Goal: Entertainment & Leisure: Browse casually

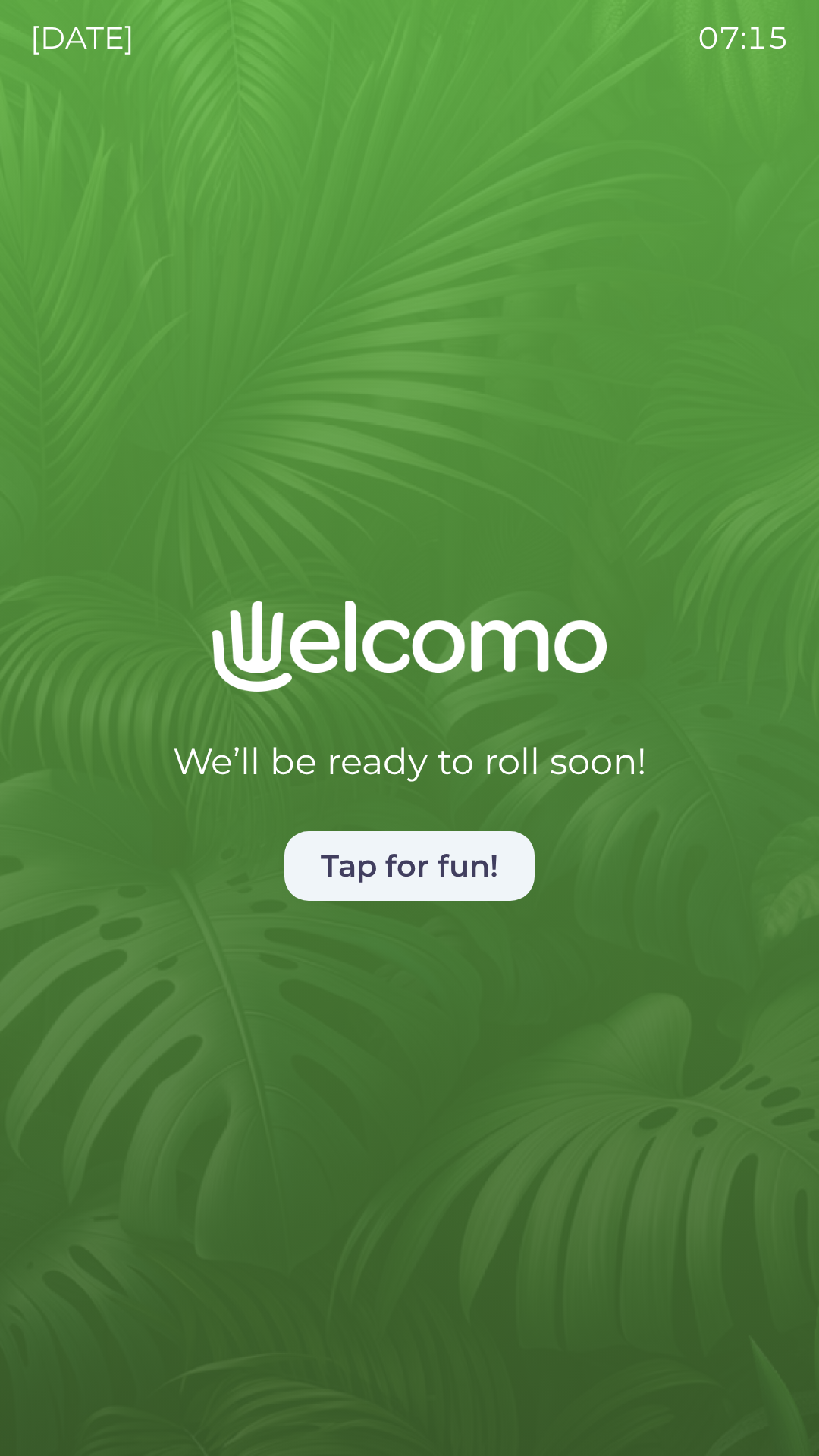
click at [463, 853] on button "Tap for fun!" at bounding box center [410, 866] width 251 height 69
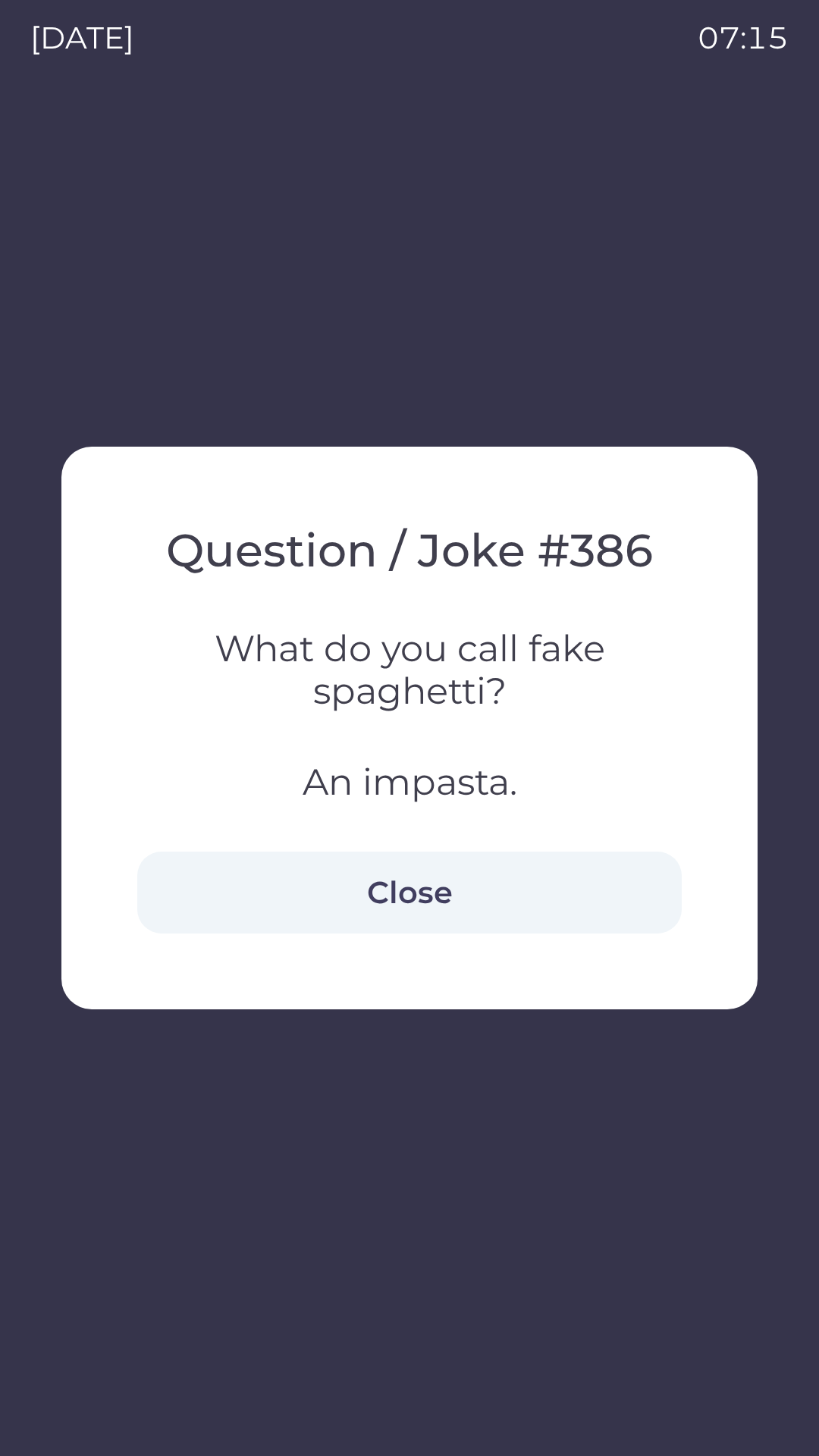
click at [479, 676] on h3 "What do you call fake spaghetti?" at bounding box center [409, 670] width 544 height 85
click at [479, 789] on h3 "An impasta." at bounding box center [409, 781] width 544 height 42
click at [556, 552] on h2 "Question / Joke # 386" at bounding box center [409, 550] width 544 height 56
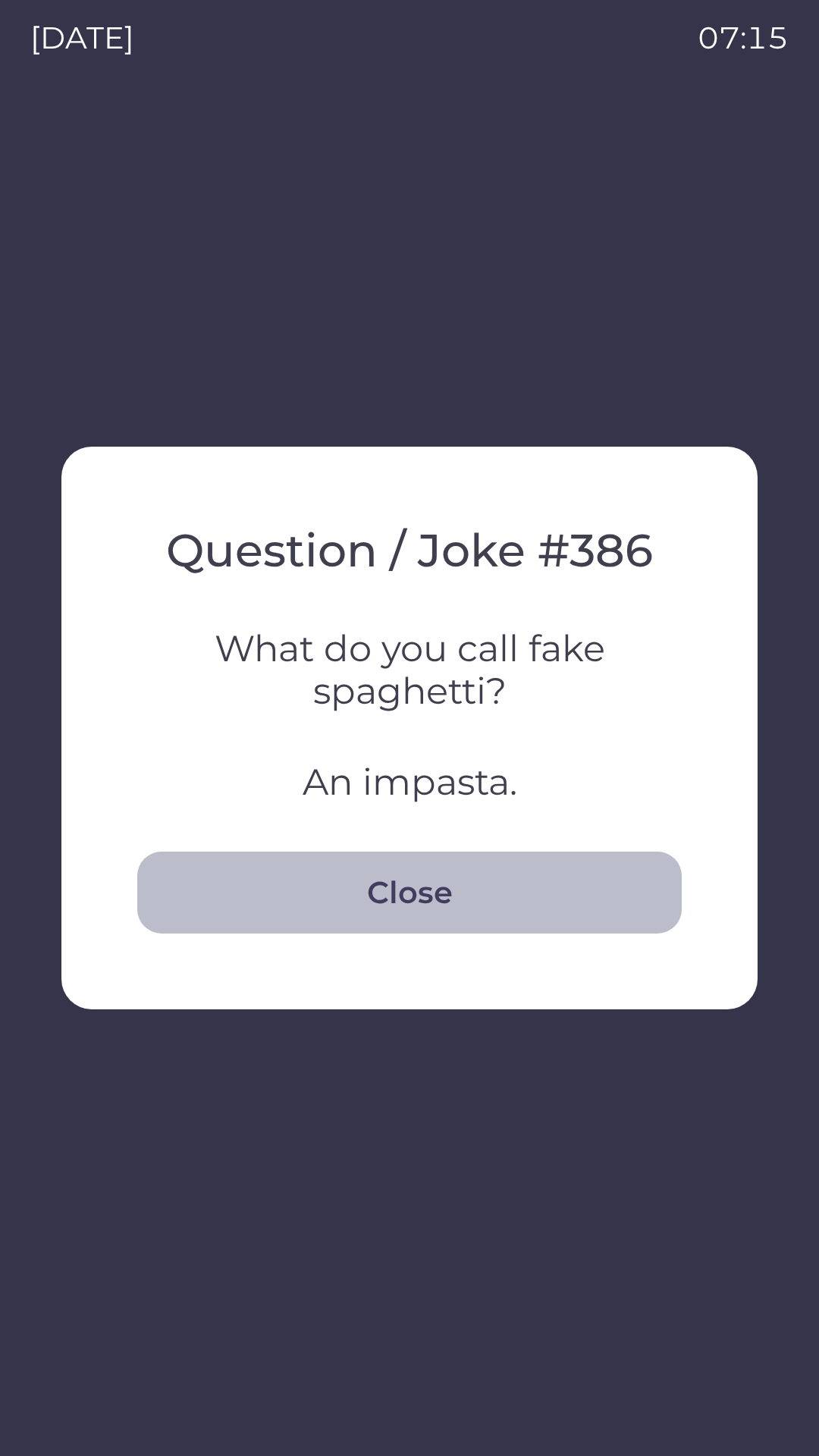
click at [430, 893] on button "Close" at bounding box center [409, 892] width 544 height 82
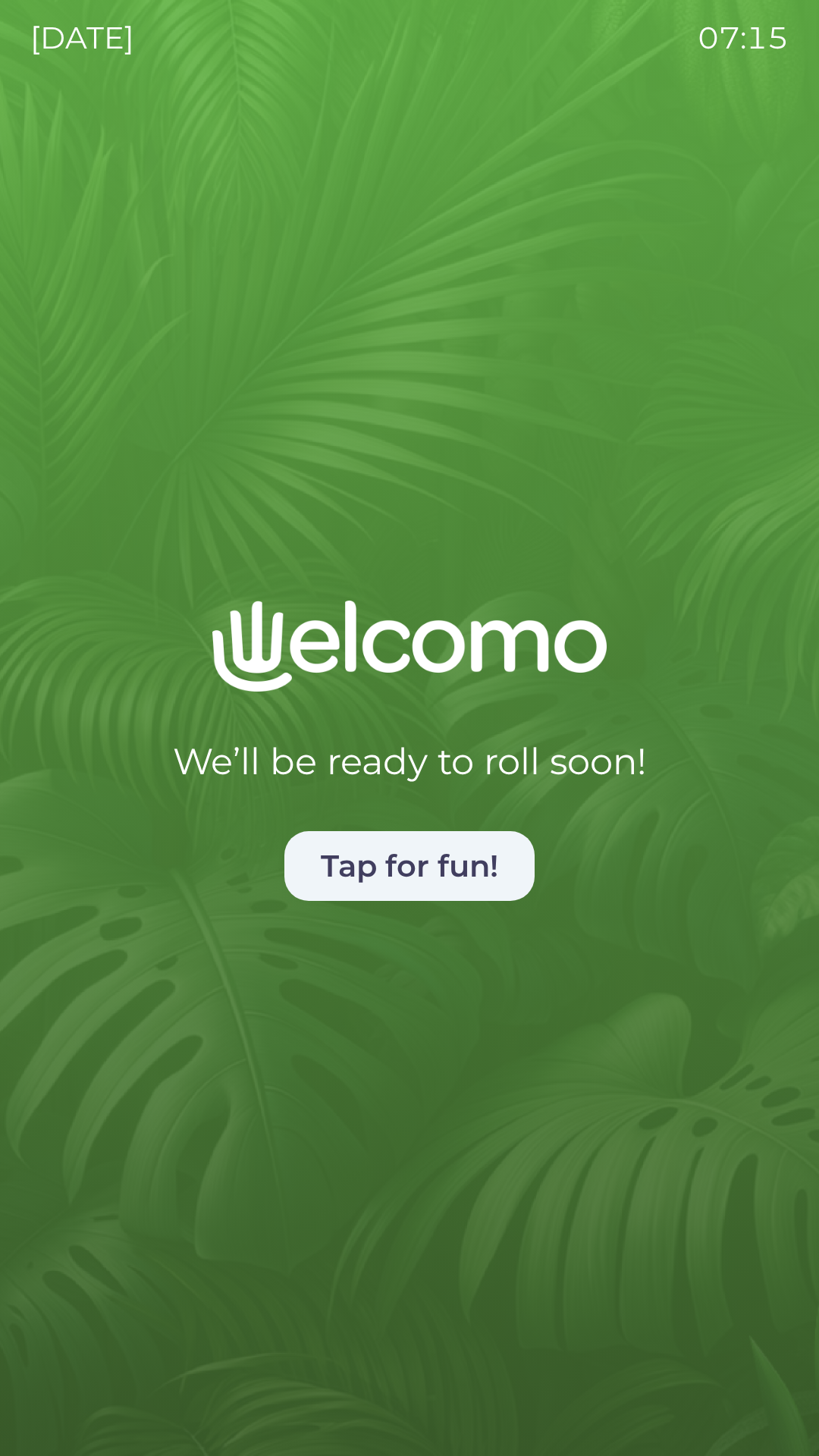
click at [442, 852] on button "Tap for fun!" at bounding box center [410, 866] width 251 height 69
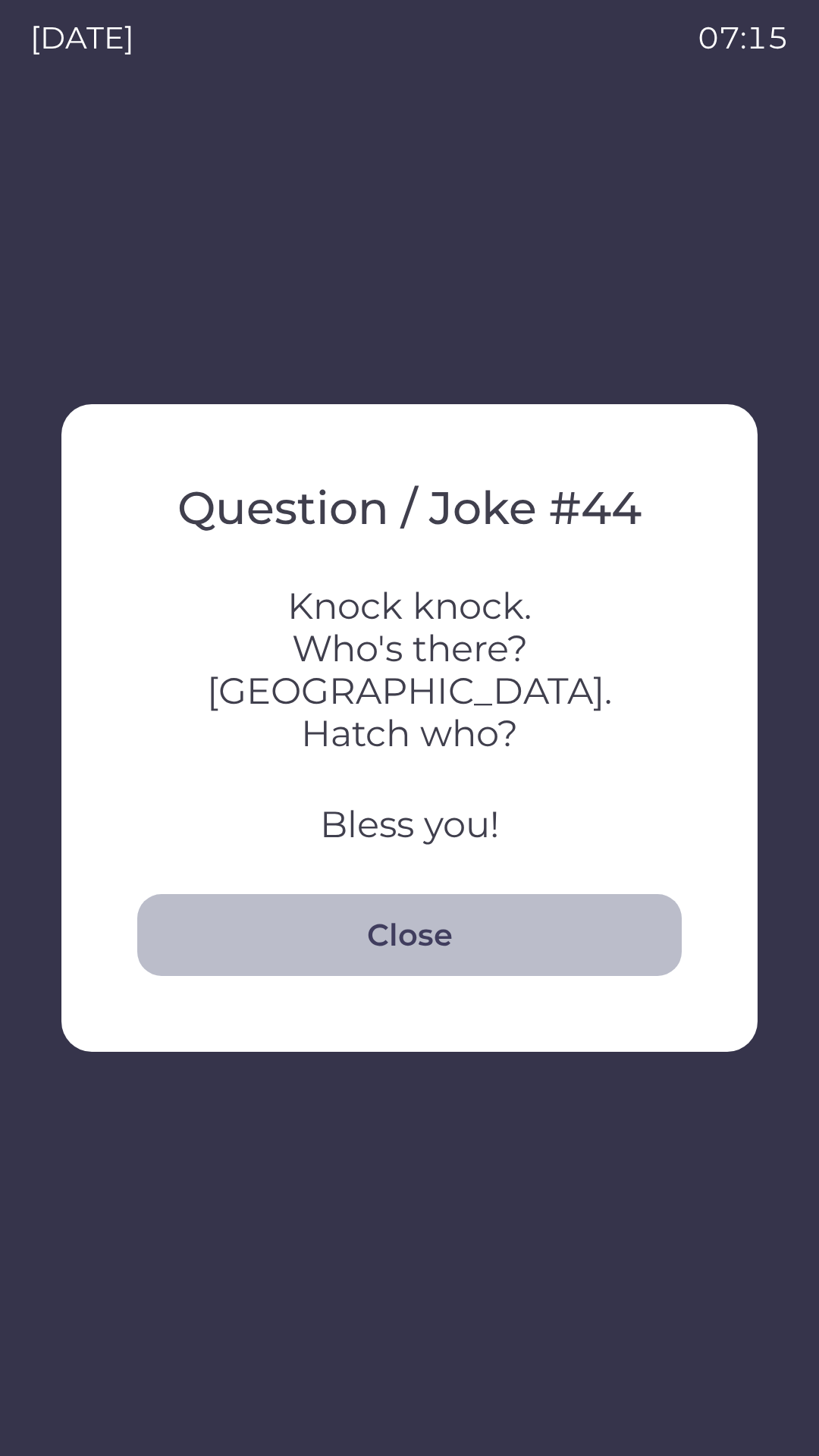
click at [448, 917] on button "Close" at bounding box center [409, 935] width 544 height 82
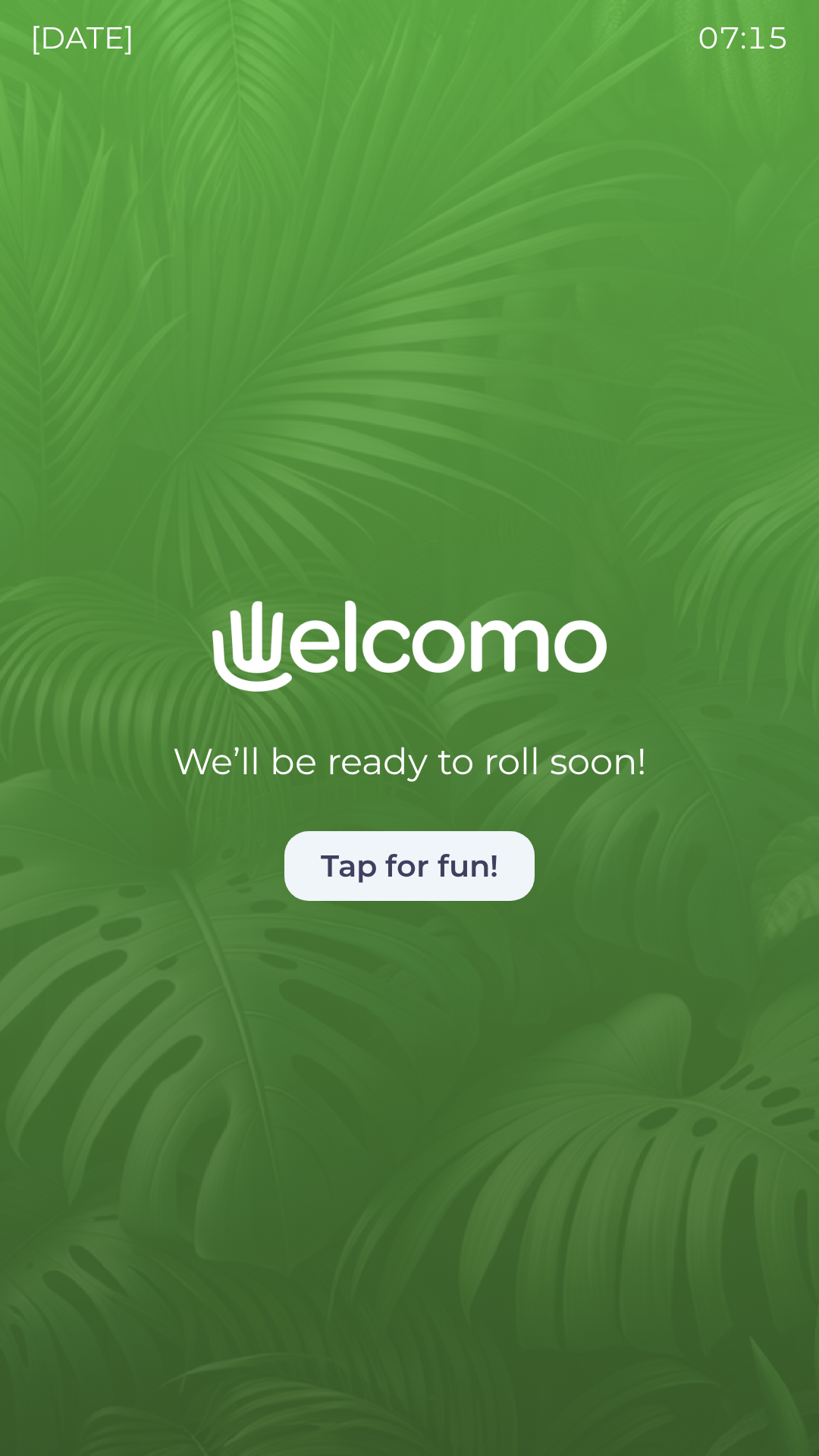
click at [447, 869] on button "Tap for fun!" at bounding box center [410, 866] width 251 height 69
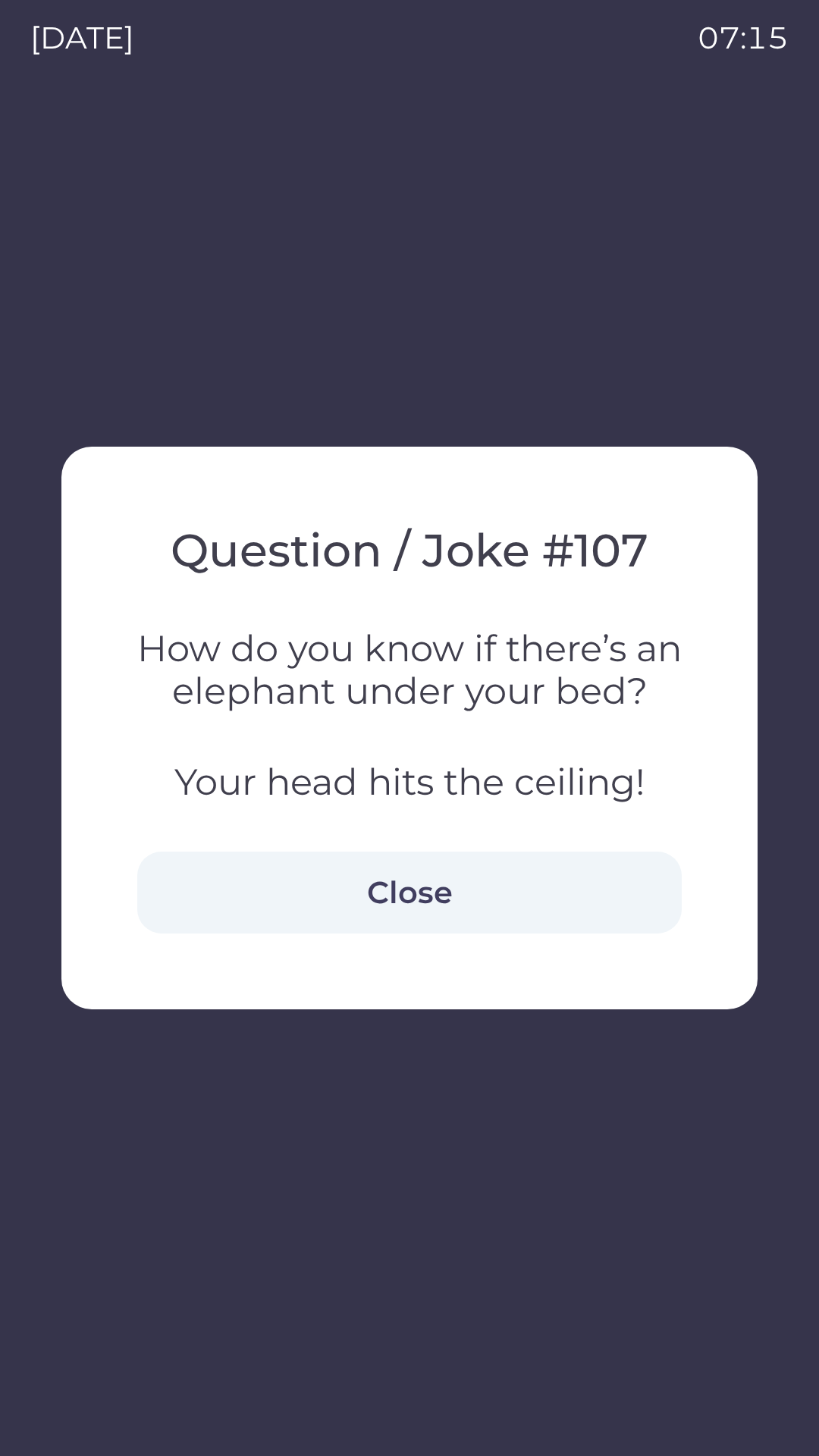
click at [462, 895] on button "Close" at bounding box center [409, 892] width 544 height 82
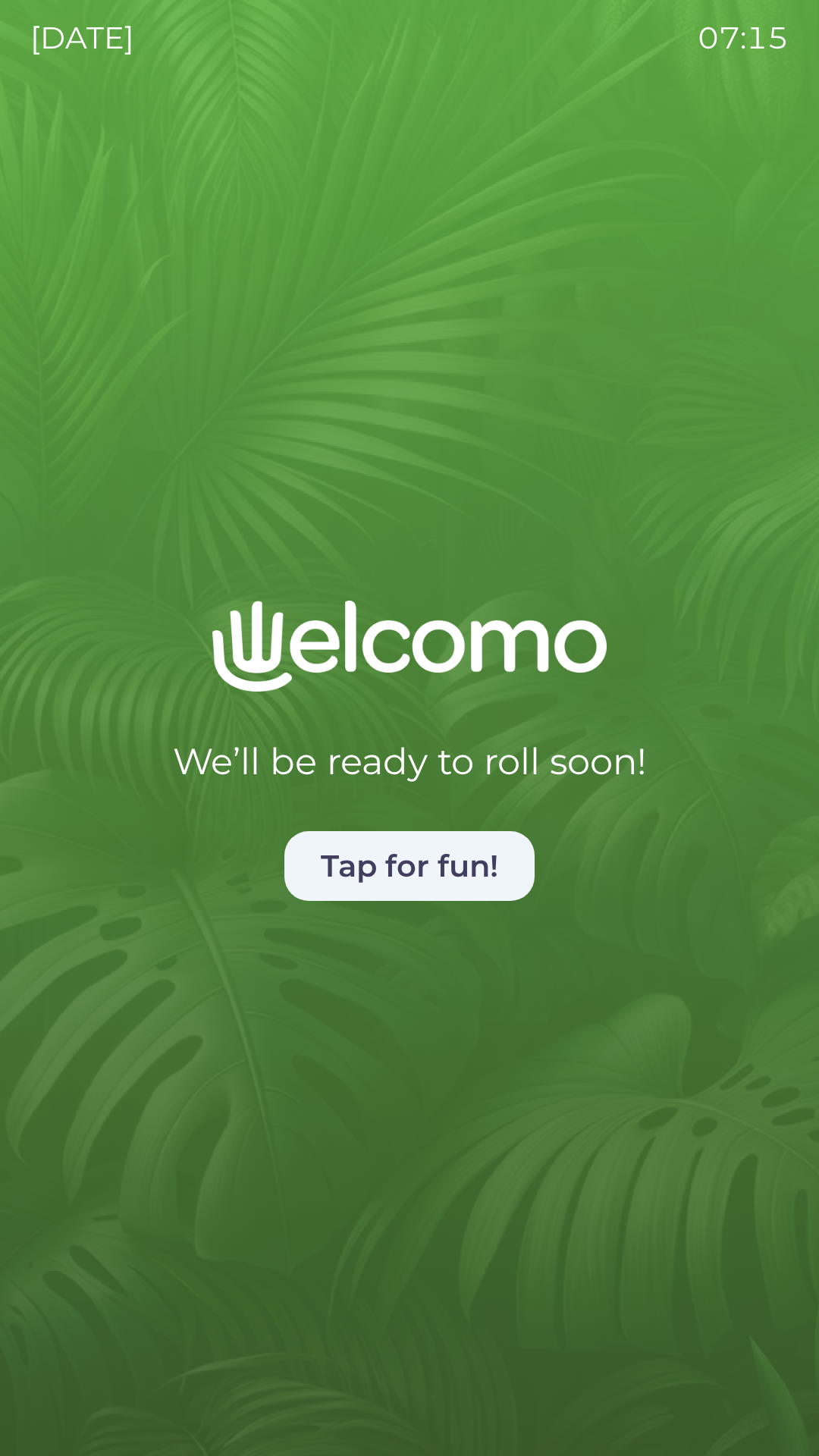
click at [460, 866] on button "Tap for fun!" at bounding box center [410, 866] width 251 height 69
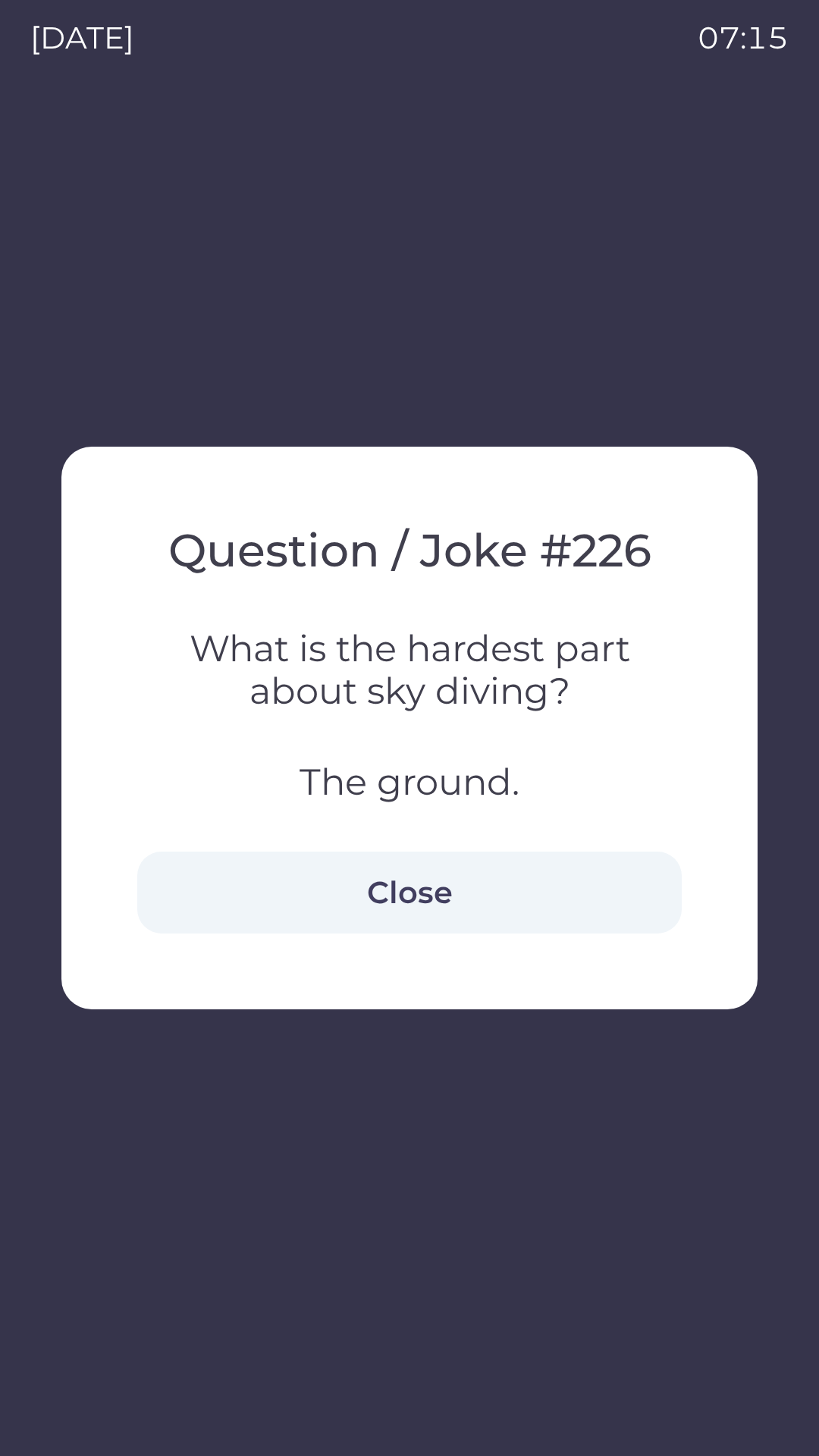
click at [432, 887] on button "Close" at bounding box center [409, 892] width 544 height 82
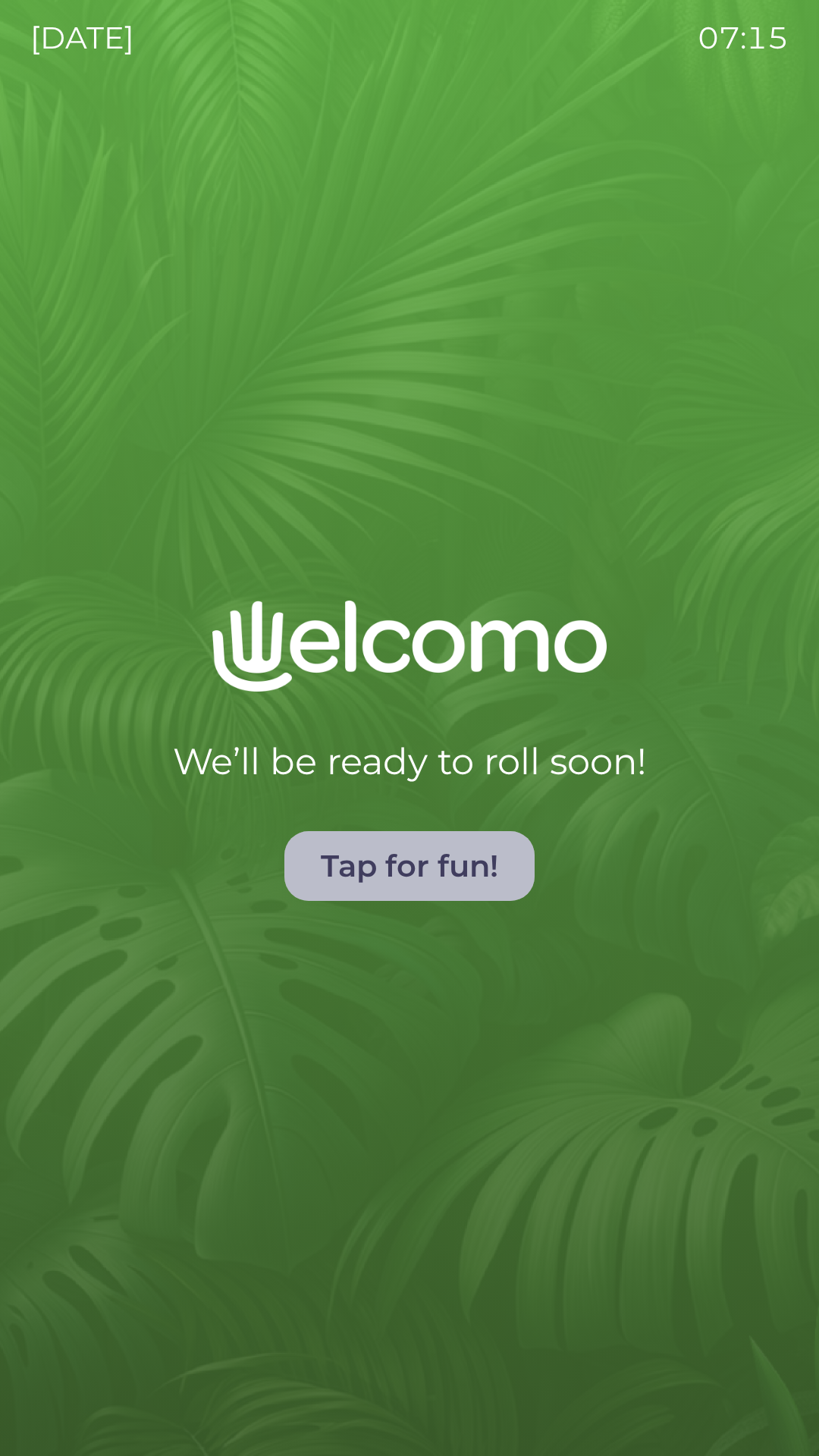
click at [431, 871] on button "Tap for fun!" at bounding box center [410, 866] width 251 height 69
